Goal: Information Seeking & Learning: Learn about a topic

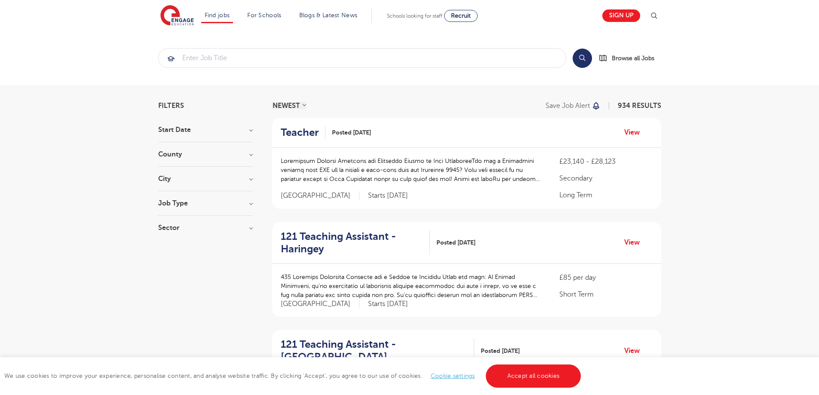
click at [261, 61] on input "search" at bounding box center [362, 58] width 407 height 19
click at [249, 154] on h3 "County" at bounding box center [205, 154] width 95 height 7
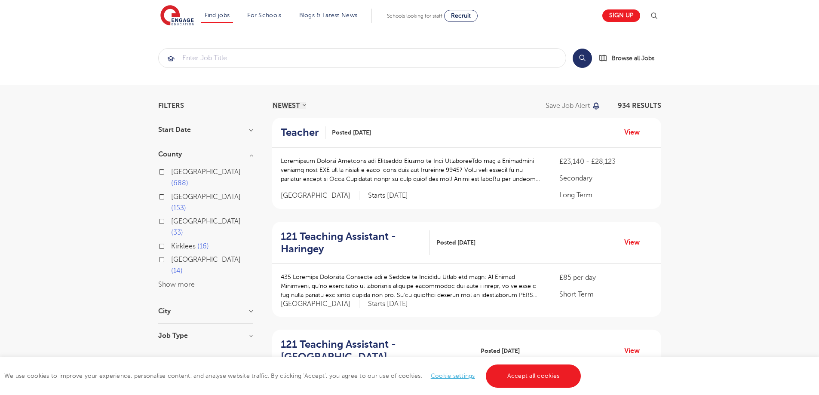
click at [171, 171] on label "London 688" at bounding box center [212, 177] width 82 height 23
click at [171, 171] on input "London 688" at bounding box center [174, 171] width 6 height 6
checkbox input "true"
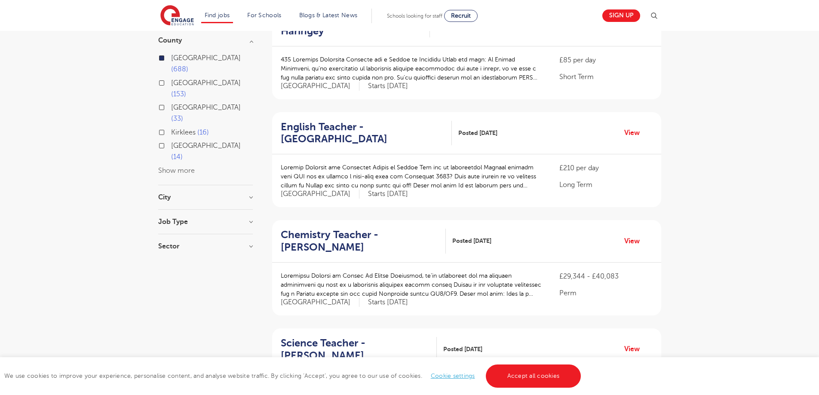
scroll to position [129, 0]
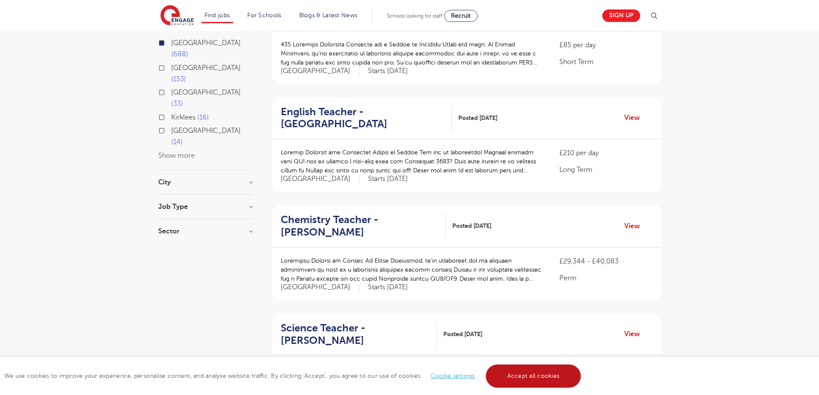
click at [524, 378] on link "Accept all cookies" at bounding box center [533, 376] width 95 height 23
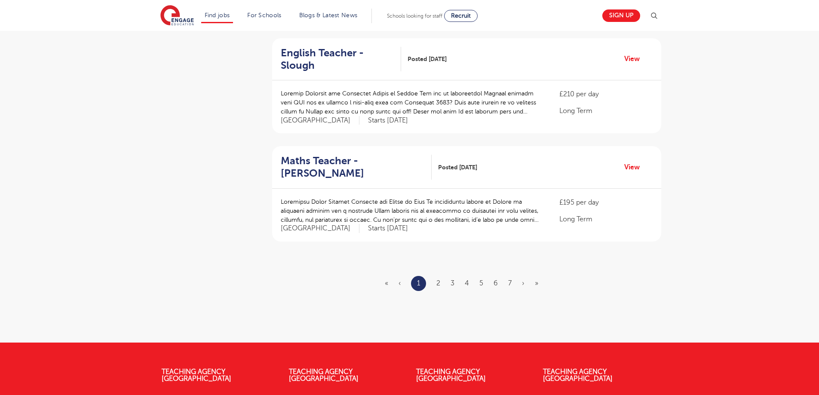
scroll to position [946, 0]
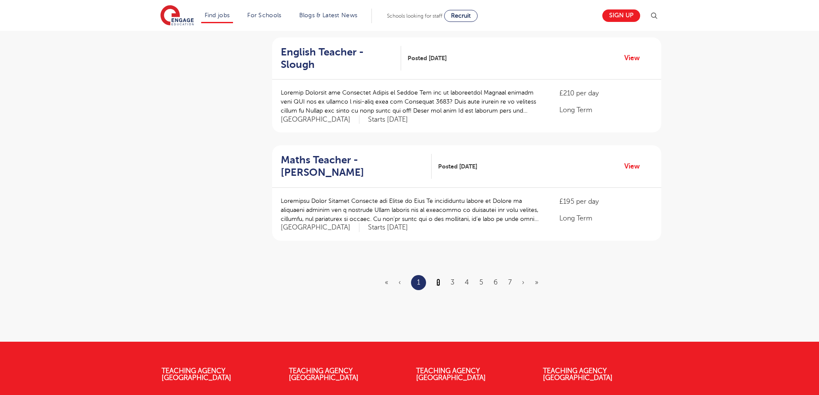
click at [438, 279] on link "2" at bounding box center [438, 283] width 4 height 8
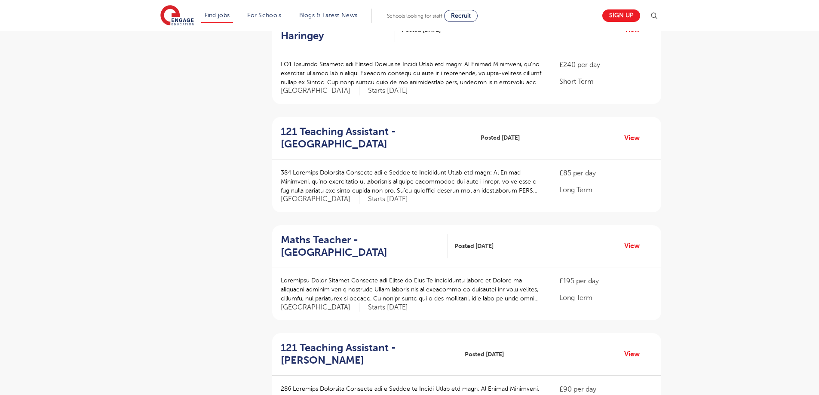
scroll to position [817, 0]
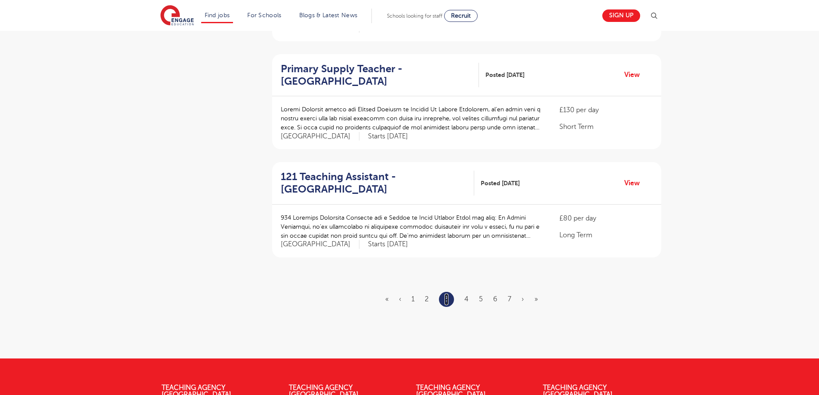
scroll to position [946, 0]
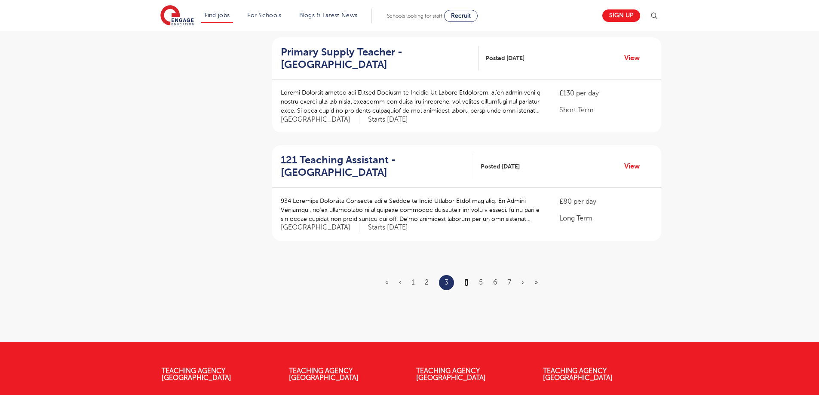
click at [466, 279] on link "4" at bounding box center [466, 283] width 4 height 8
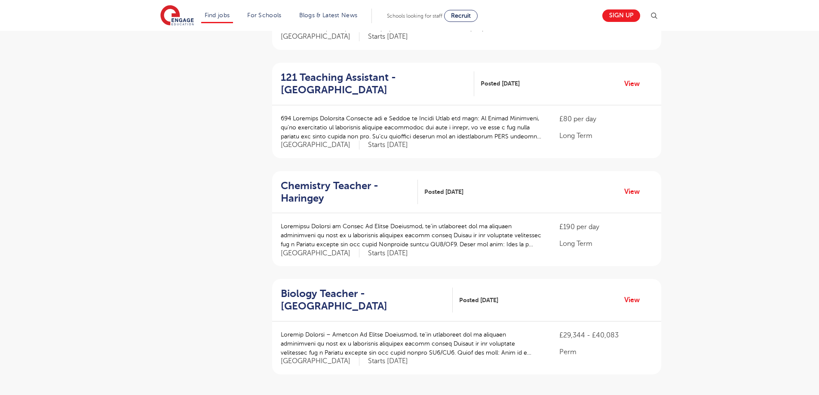
scroll to position [903, 0]
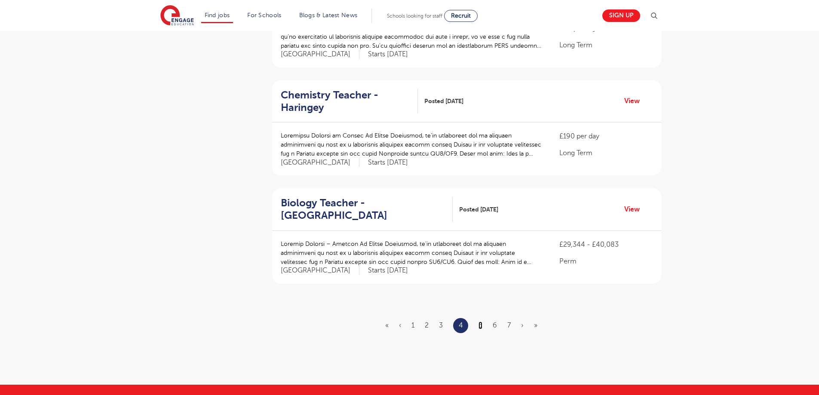
click at [480, 322] on link "5" at bounding box center [481, 326] width 4 height 8
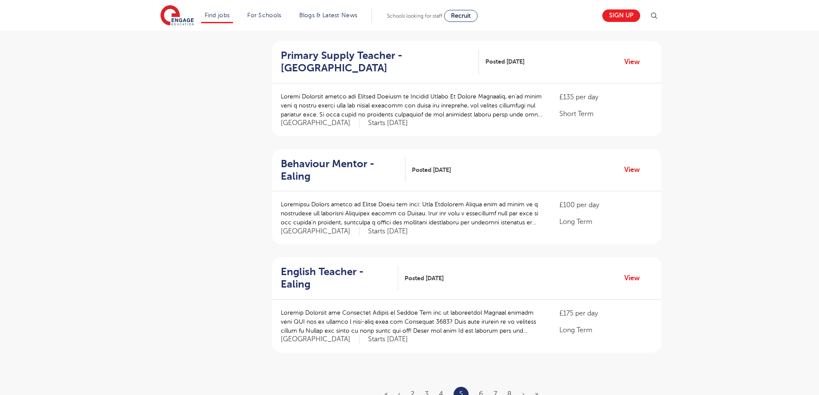
scroll to position [860, 0]
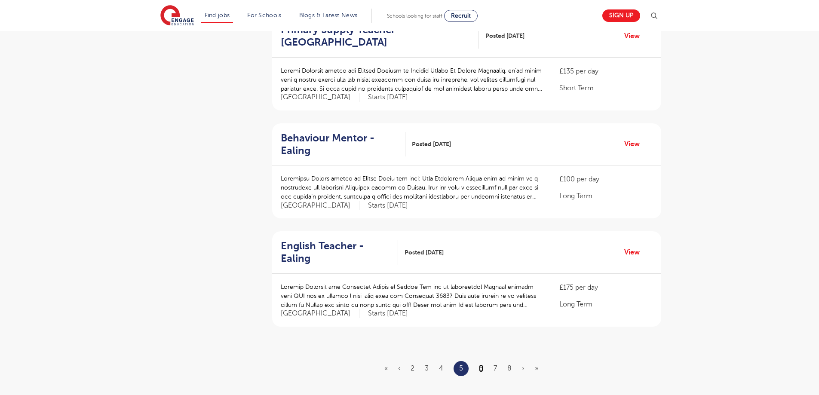
click at [480, 365] on link "6" at bounding box center [481, 369] width 4 height 8
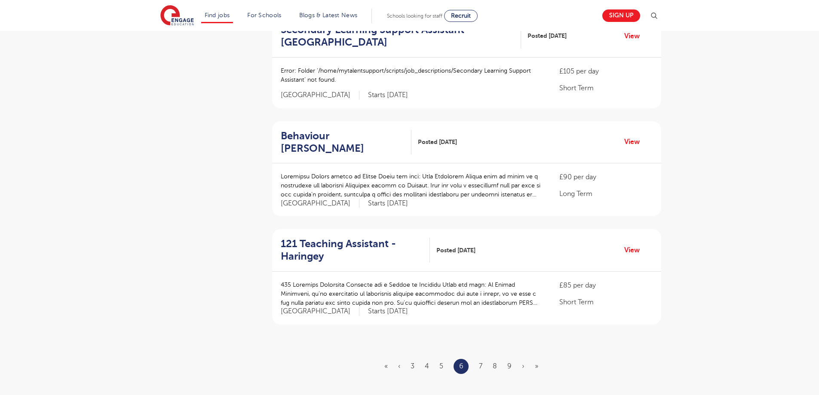
scroll to position [0, 0]
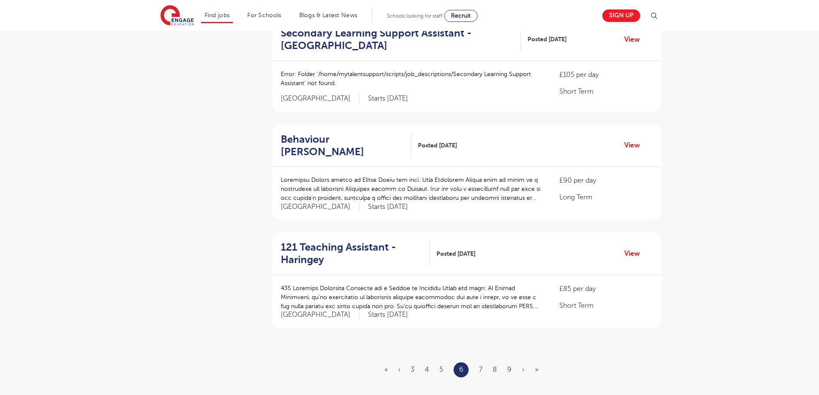
scroll to position [860, 0]
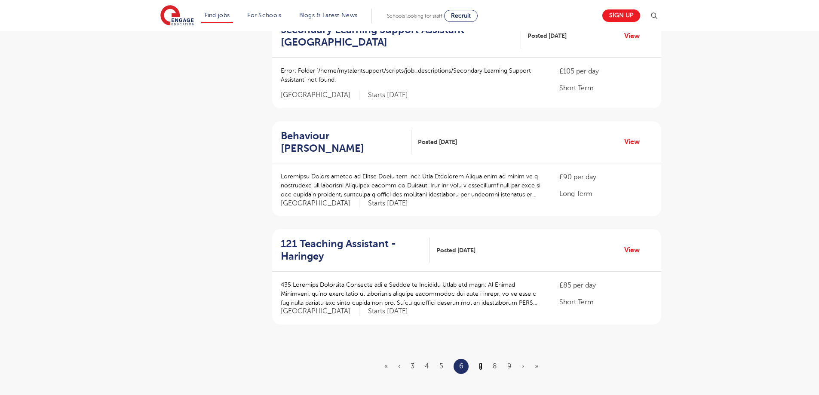
click at [480, 362] on link "7" at bounding box center [480, 366] width 3 height 8
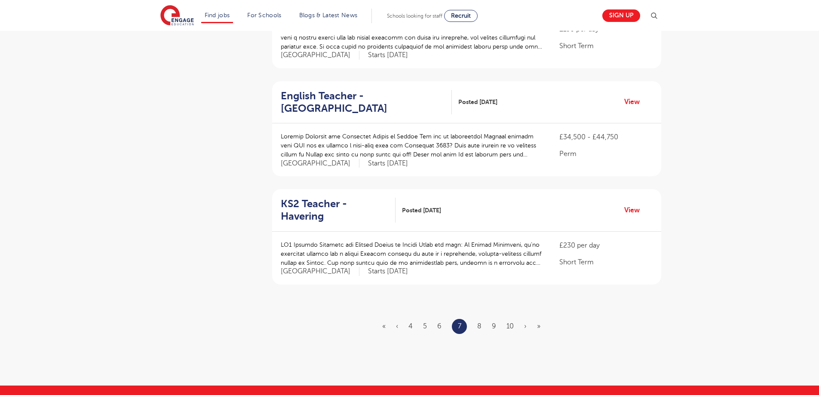
scroll to position [903, 0]
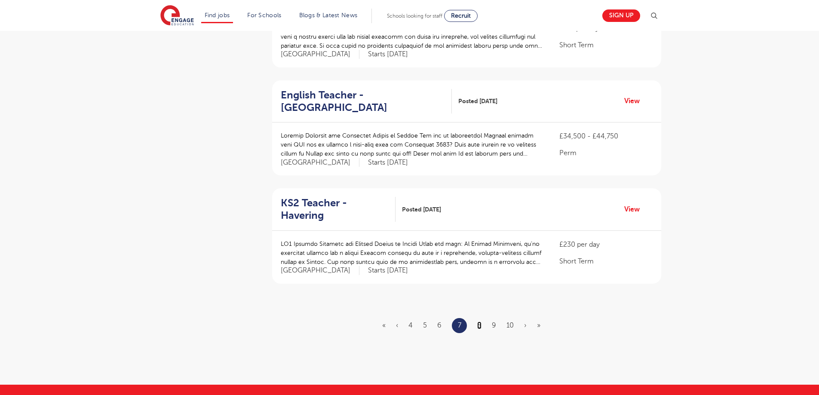
click at [479, 322] on link "8" at bounding box center [479, 326] width 4 height 8
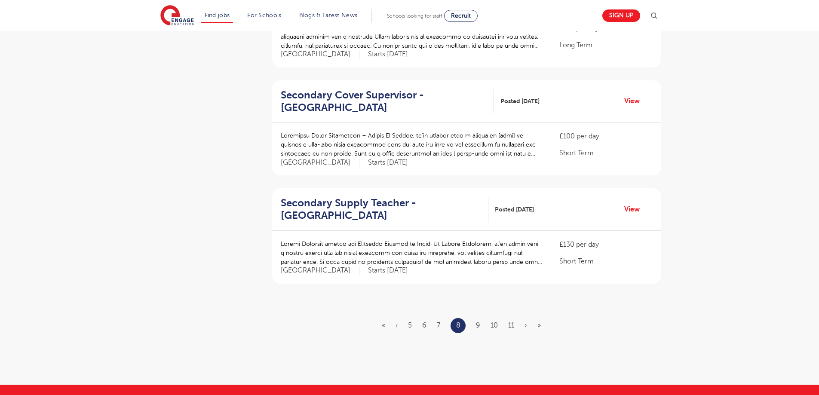
scroll to position [0, 0]
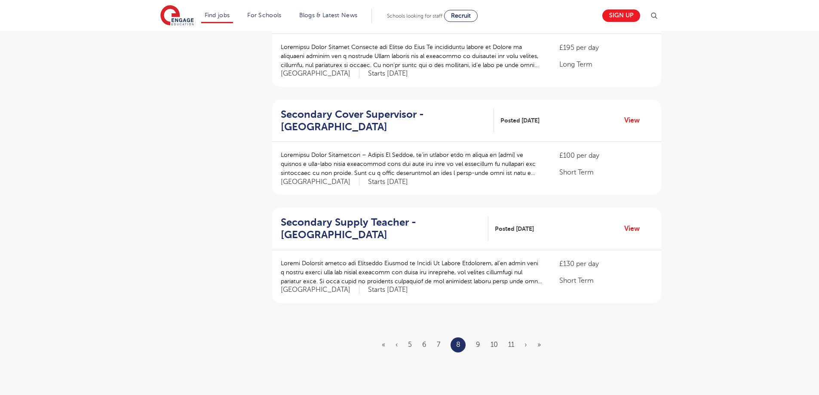
scroll to position [903, 0]
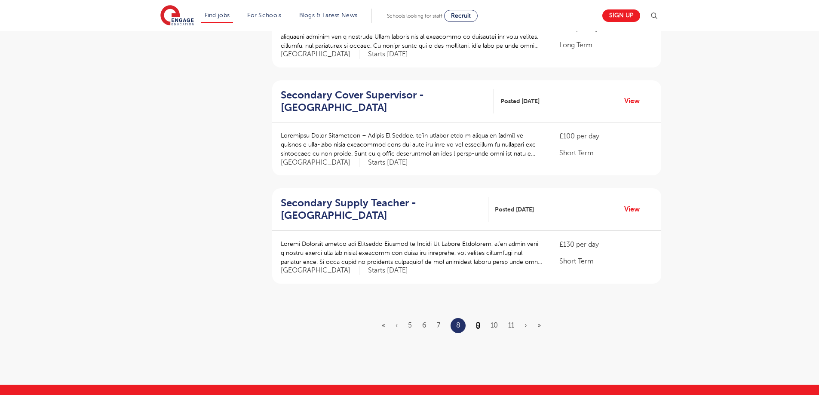
click at [478, 322] on link "9" at bounding box center [478, 326] width 4 height 8
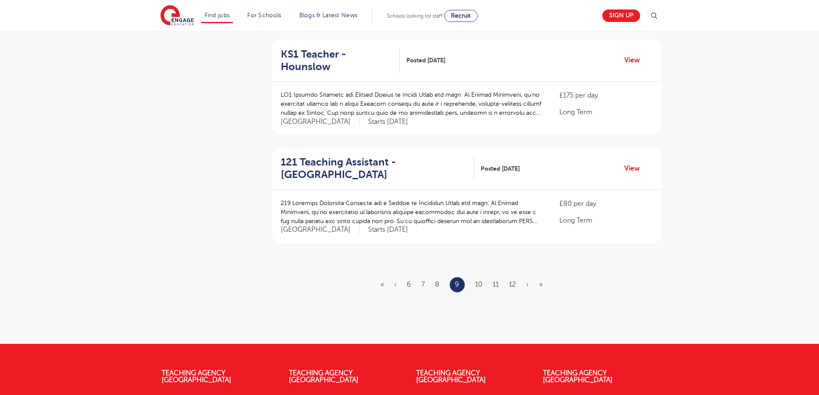
scroll to position [946, 0]
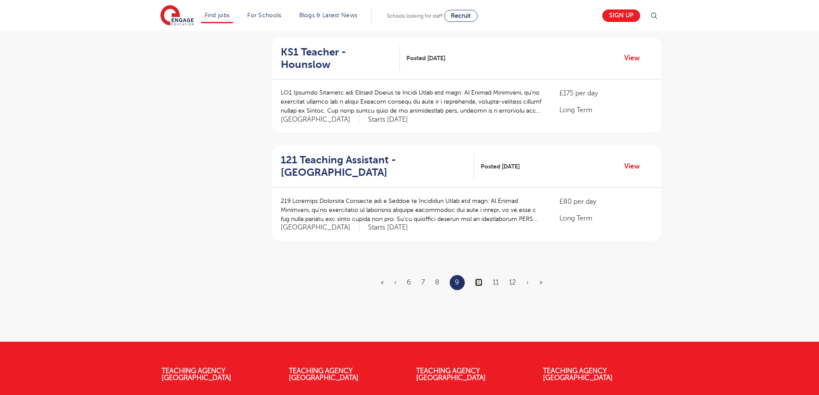
click at [479, 279] on link "10" at bounding box center [478, 283] width 7 height 8
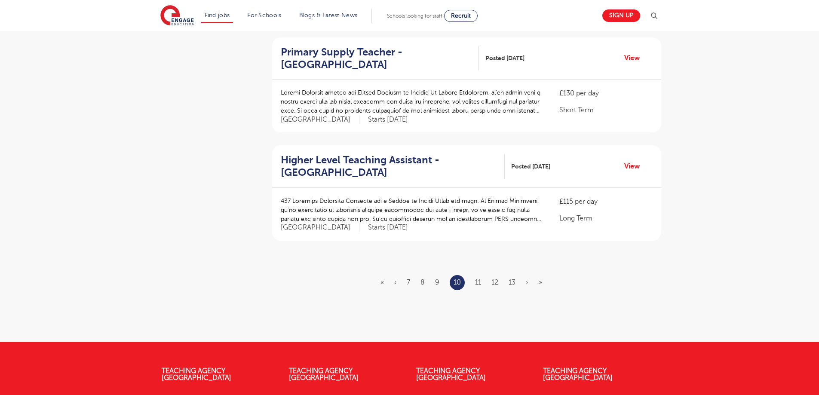
scroll to position [0, 0]
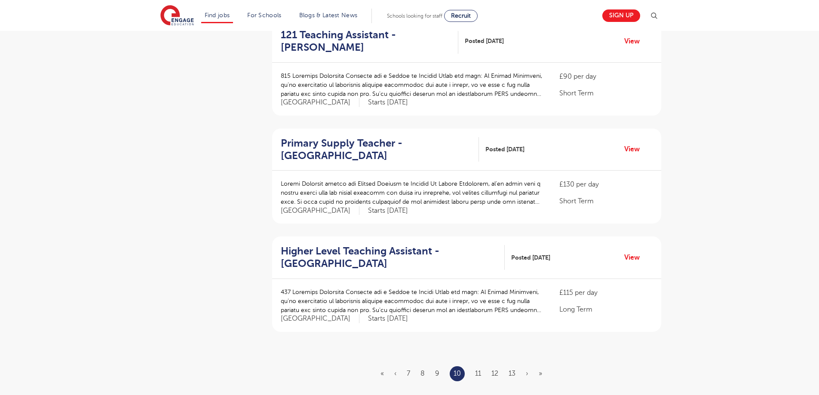
scroll to position [860, 0]
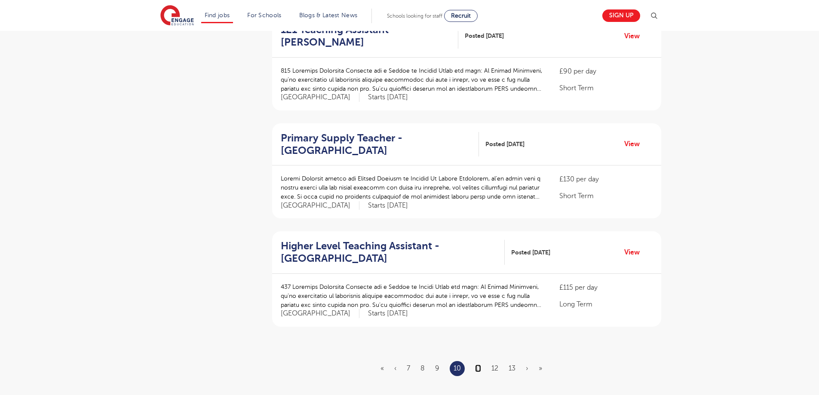
click at [479, 365] on link "11" at bounding box center [478, 369] width 6 height 8
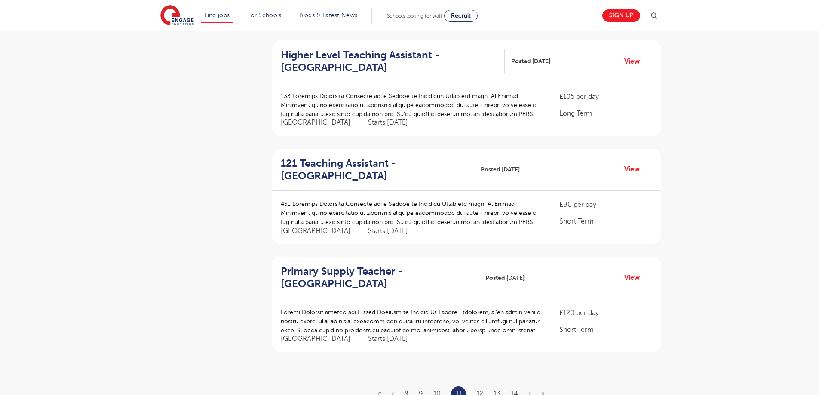
scroll to position [860, 0]
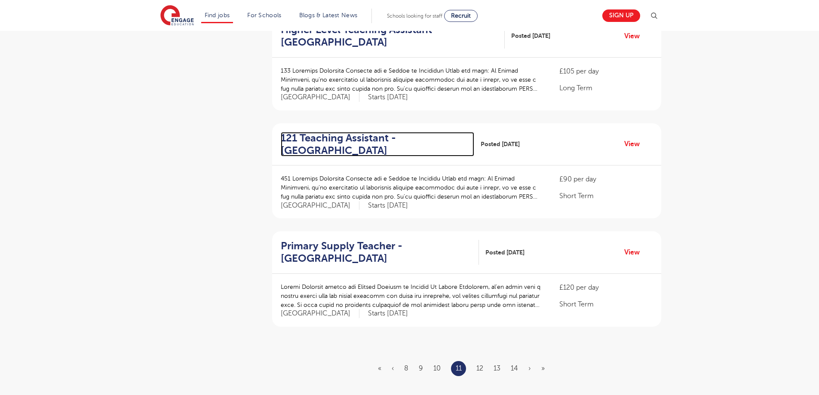
click at [354, 132] on h2 "121 Teaching Assistant - Lewisham" at bounding box center [374, 144] width 187 height 25
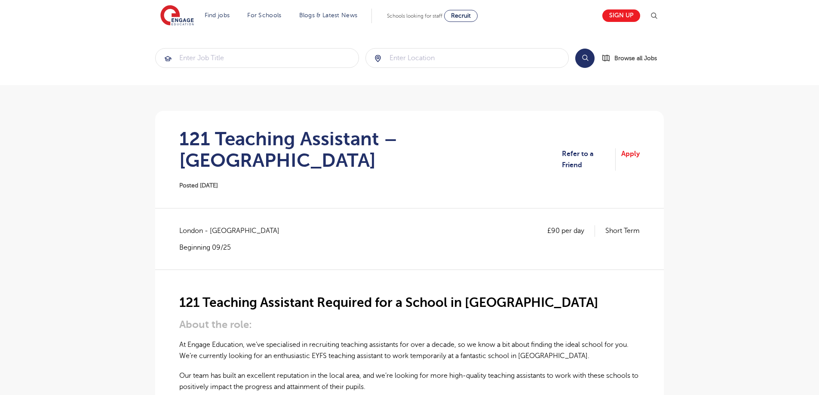
click at [61, 71] on section "Search Browse all Jobs" at bounding box center [409, 58] width 819 height 54
click at [201, 58] on input "search" at bounding box center [257, 58] width 203 height 19
type input "Training teaching assistant"
click button "Submit" at bounding box center [0, 0] width 0 height 0
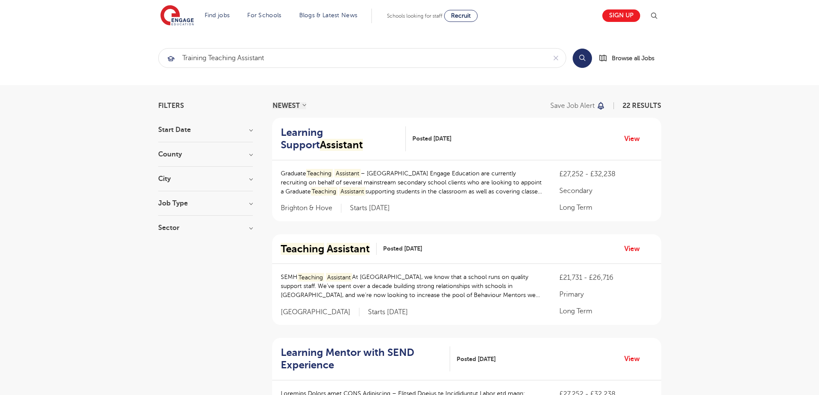
click at [251, 155] on h3 "County" at bounding box center [205, 154] width 95 height 7
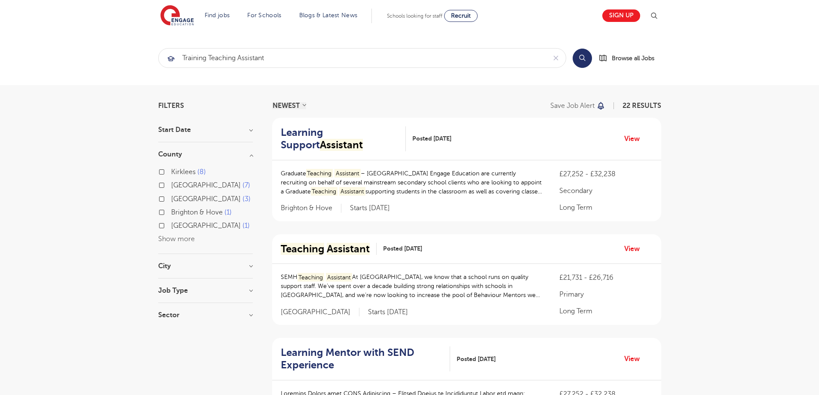
click at [252, 266] on h3 "City" at bounding box center [205, 266] width 95 height 7
click at [171, 336] on label "Lambeth 1" at bounding box center [189, 337] width 36 height 11
click at [171, 336] on input "Lambeth 1" at bounding box center [174, 337] width 6 height 6
checkbox input "true"
